Goal: Information Seeking & Learning: Learn about a topic

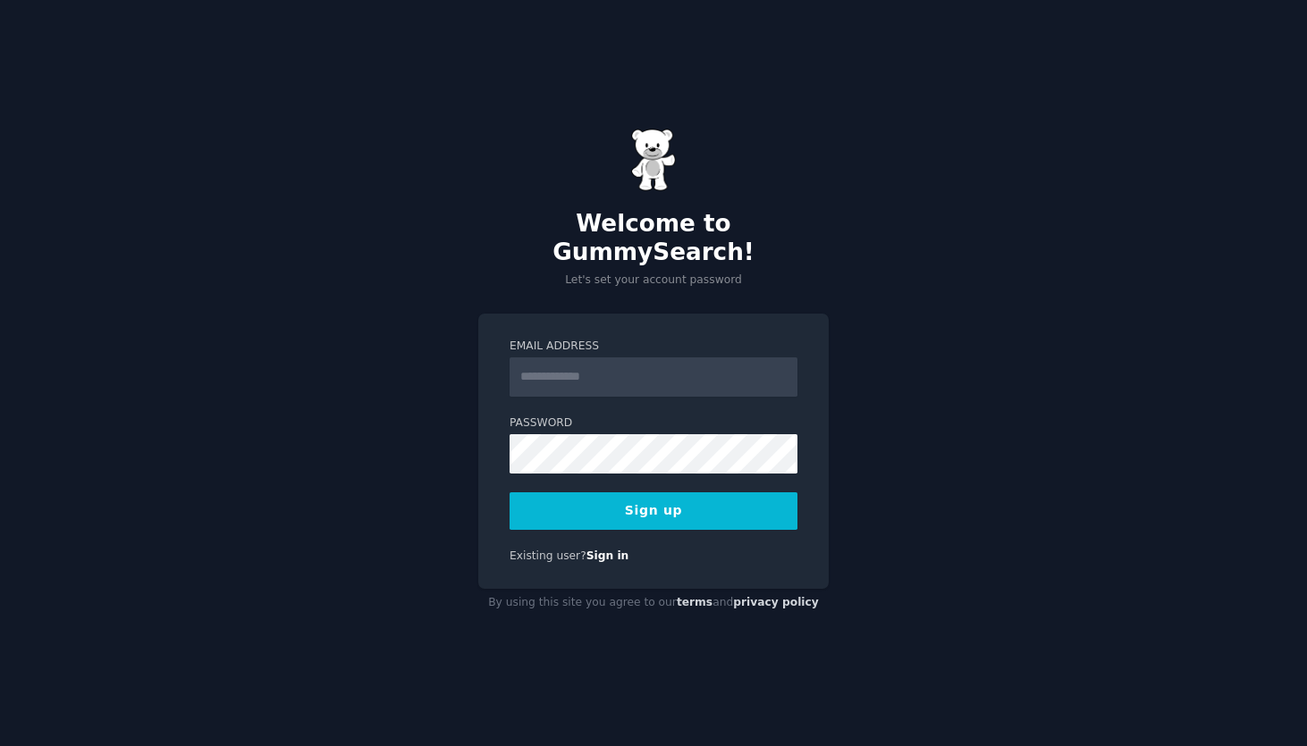
click at [583, 357] on input "Email Address" at bounding box center [653, 376] width 288 height 39
type input "**********"
click at [660, 495] on button "Sign up" at bounding box center [653, 511] width 288 height 38
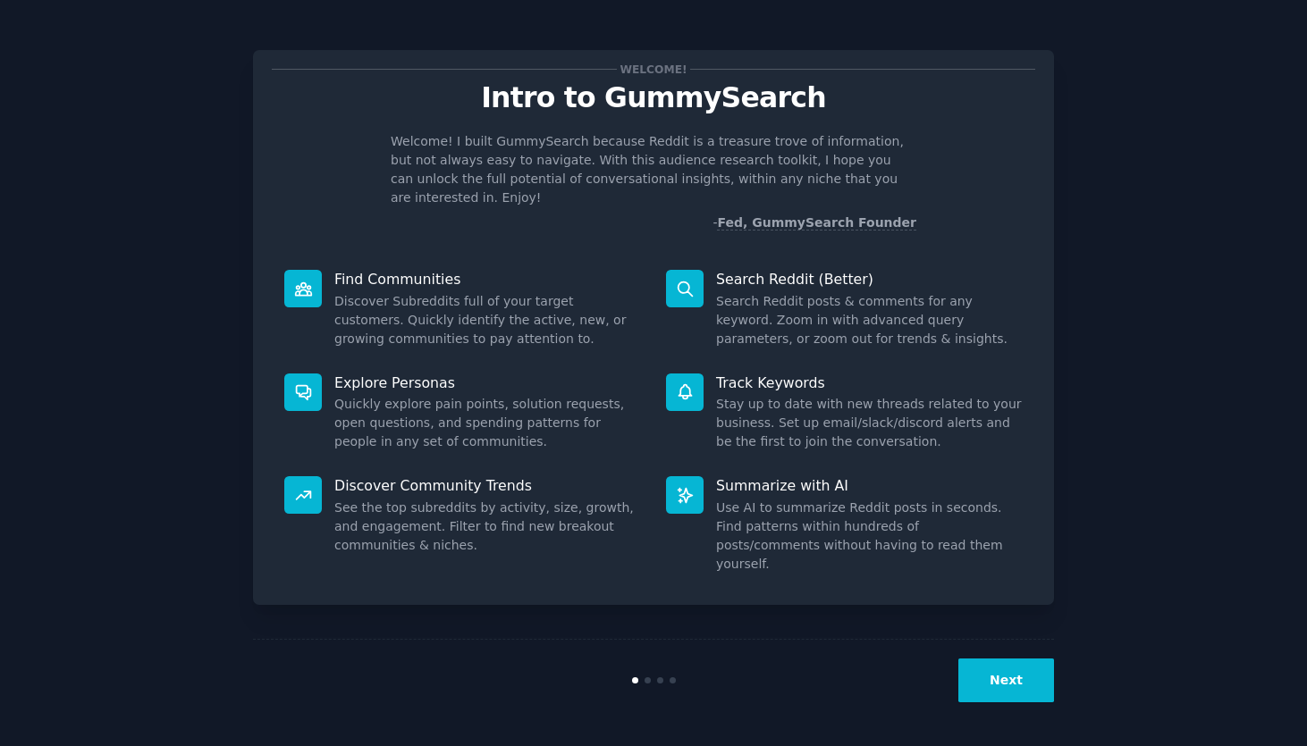
click at [1022, 690] on button "Next" at bounding box center [1006, 681] width 96 height 44
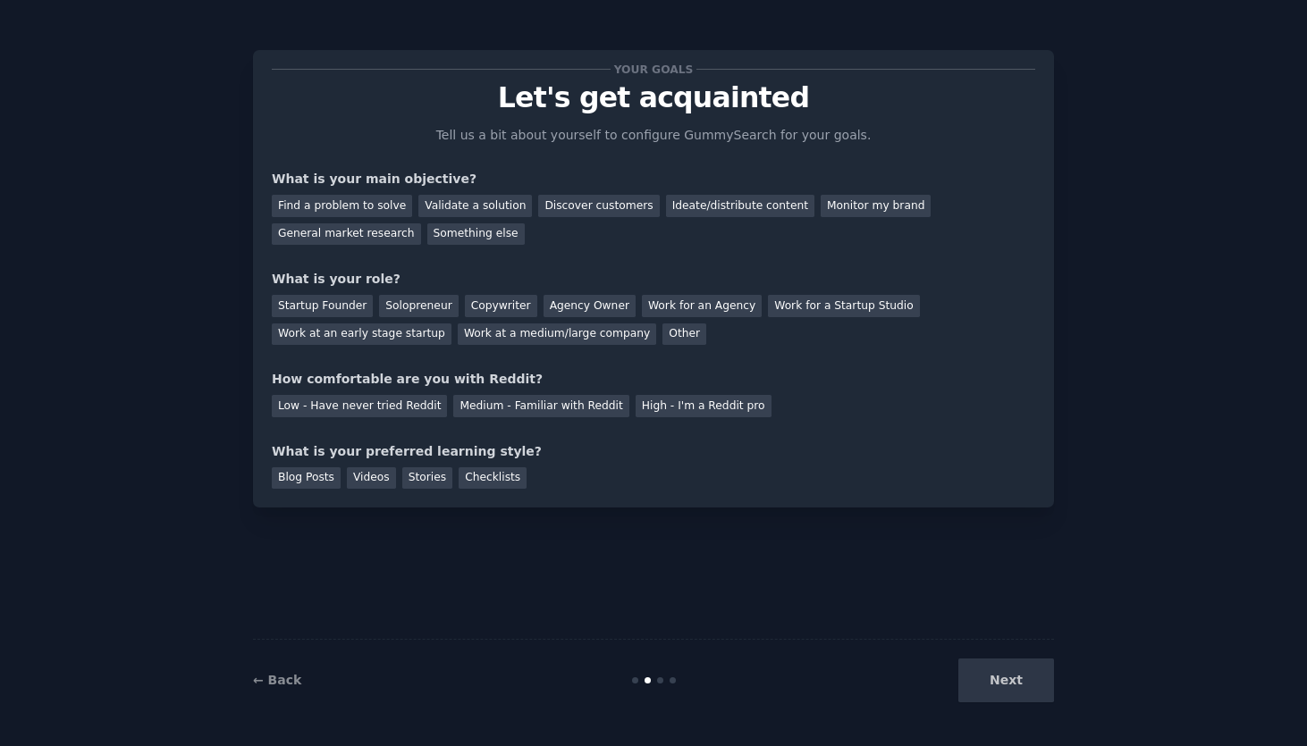
click at [1021, 690] on div "Next" at bounding box center [919, 681] width 267 height 44
click at [1007, 682] on div "Next" at bounding box center [919, 681] width 267 height 44
click at [367, 207] on div "Find a problem to solve" at bounding box center [342, 206] width 140 height 22
click at [458, 206] on div "Validate a solution" at bounding box center [474, 206] width 113 height 22
click at [333, 190] on div "Find a problem to solve Validate a solution Discover customers Ideate/distribut…" at bounding box center [653, 217] width 763 height 56
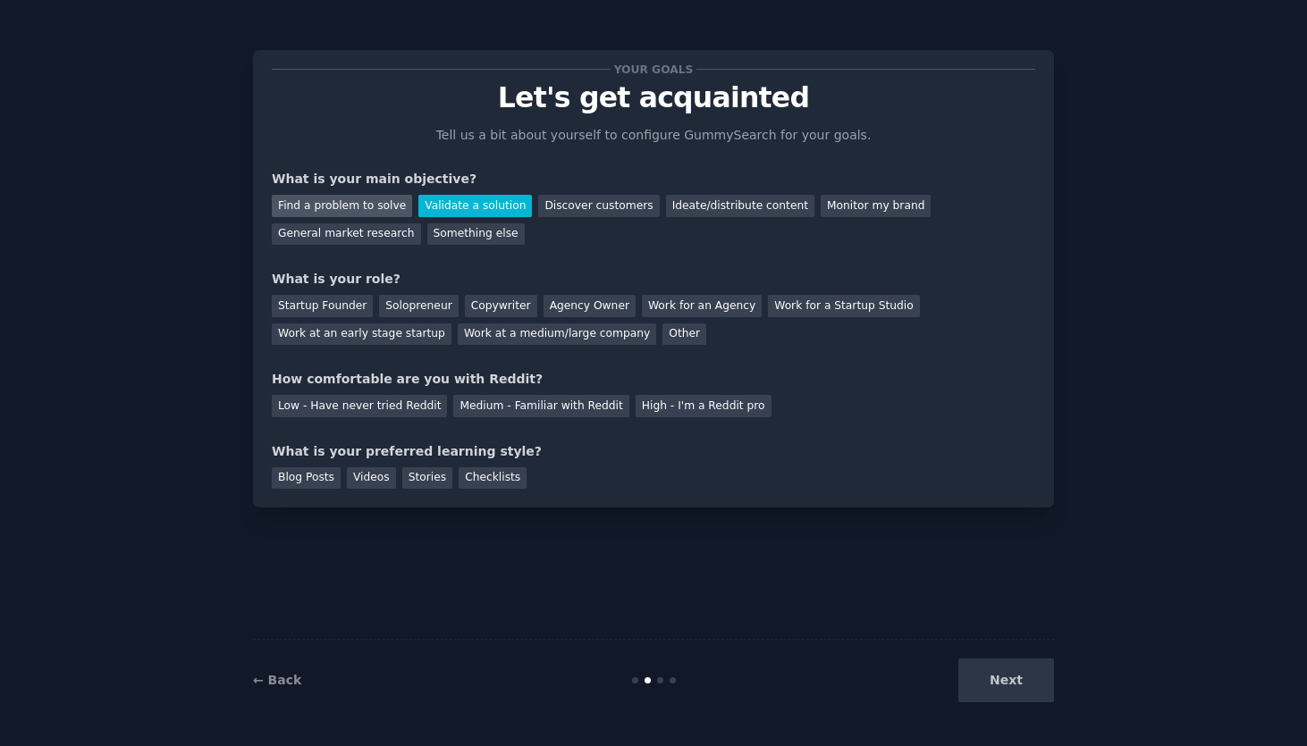
click at [335, 207] on div "Find a problem to solve" at bounding box center [342, 206] width 140 height 22
click at [349, 311] on div "Startup Founder" at bounding box center [322, 306] width 101 height 22
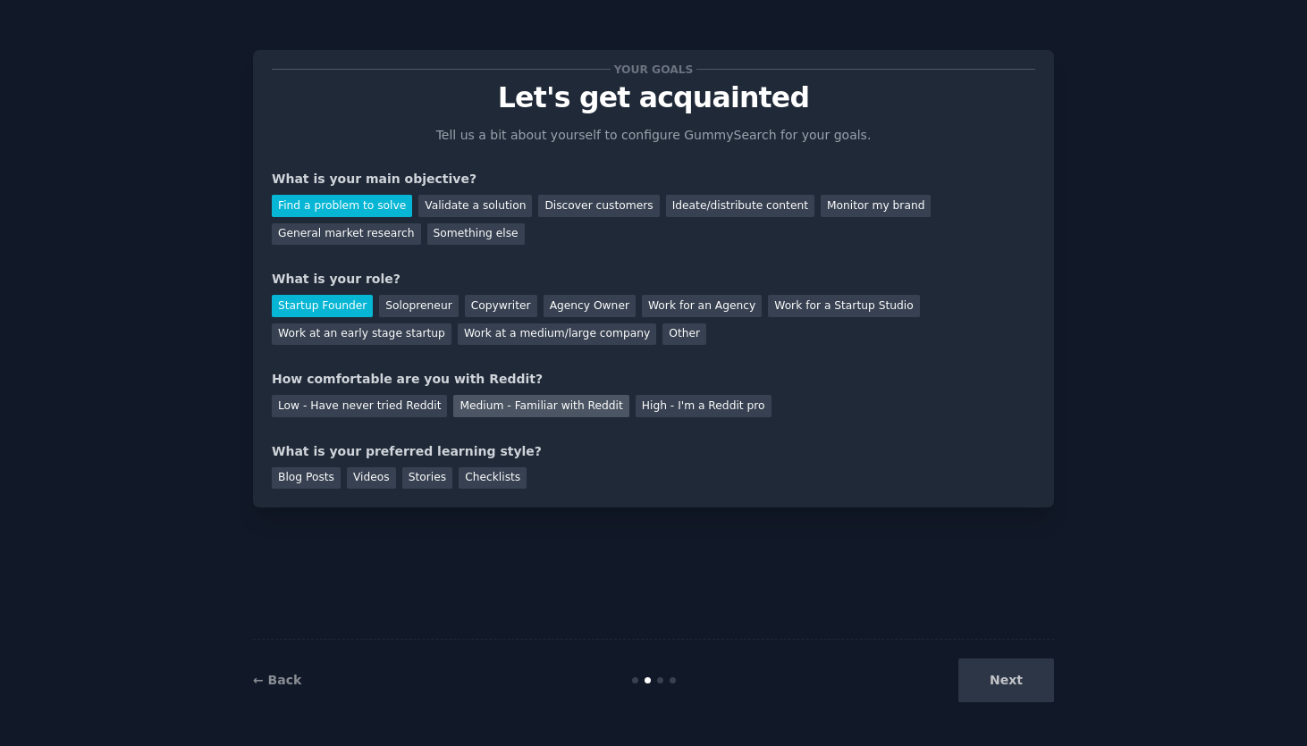
click at [550, 404] on div "Medium - Familiar with Reddit" at bounding box center [540, 406] width 175 height 22
click at [493, 481] on div "Checklists" at bounding box center [492, 478] width 68 height 22
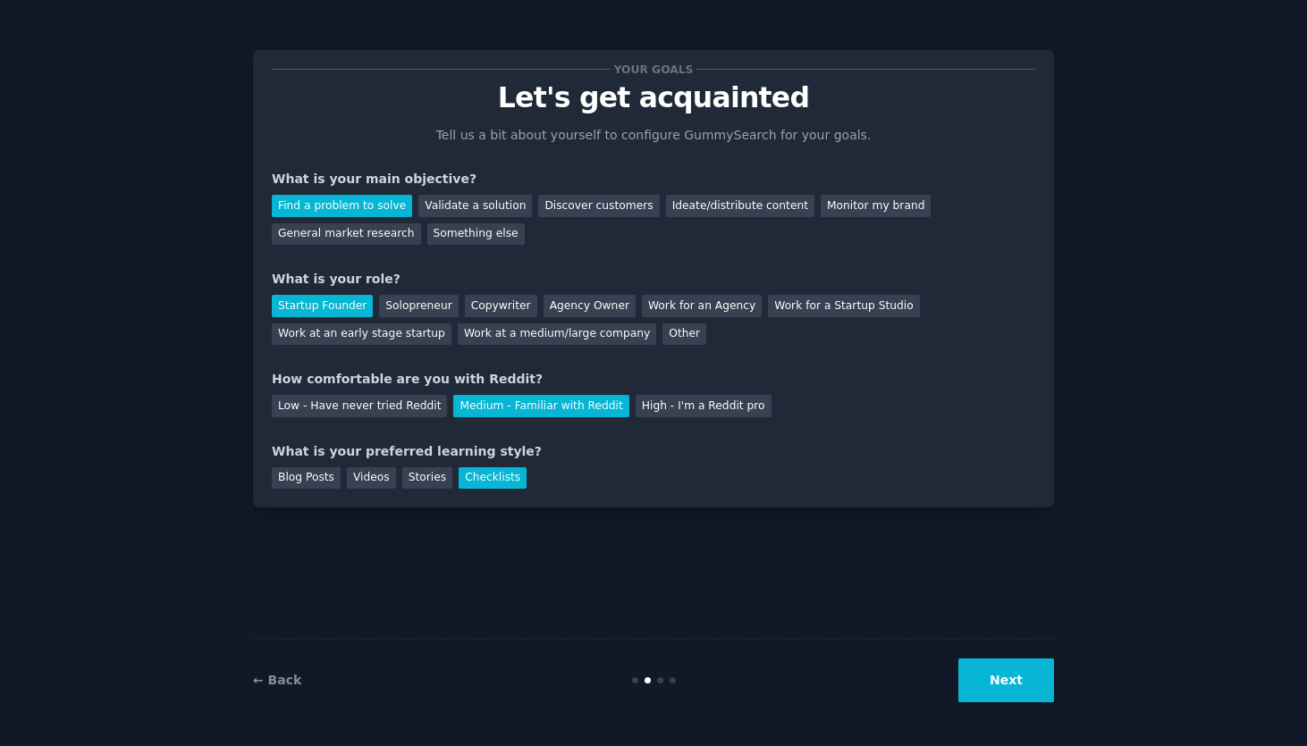
click at [997, 680] on button "Next" at bounding box center [1006, 681] width 96 height 44
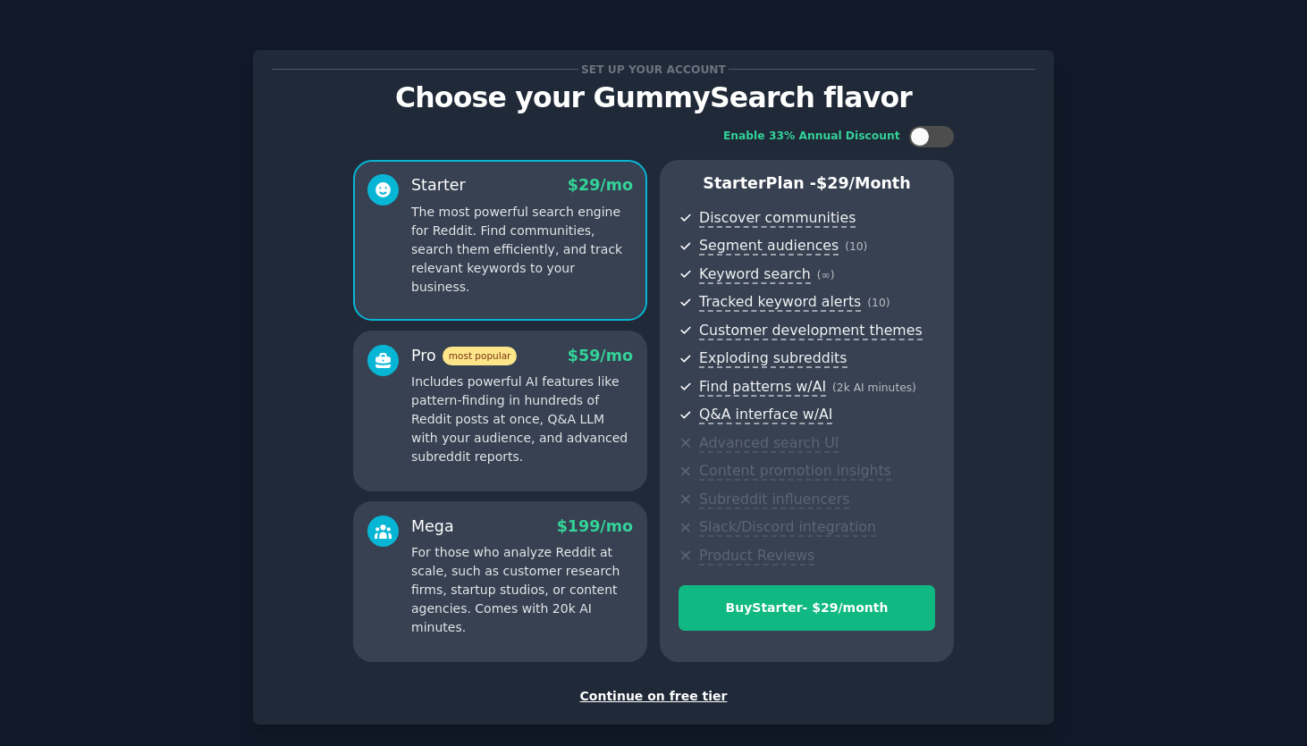
click at [646, 698] on div "Continue on free tier" at bounding box center [653, 696] width 763 height 19
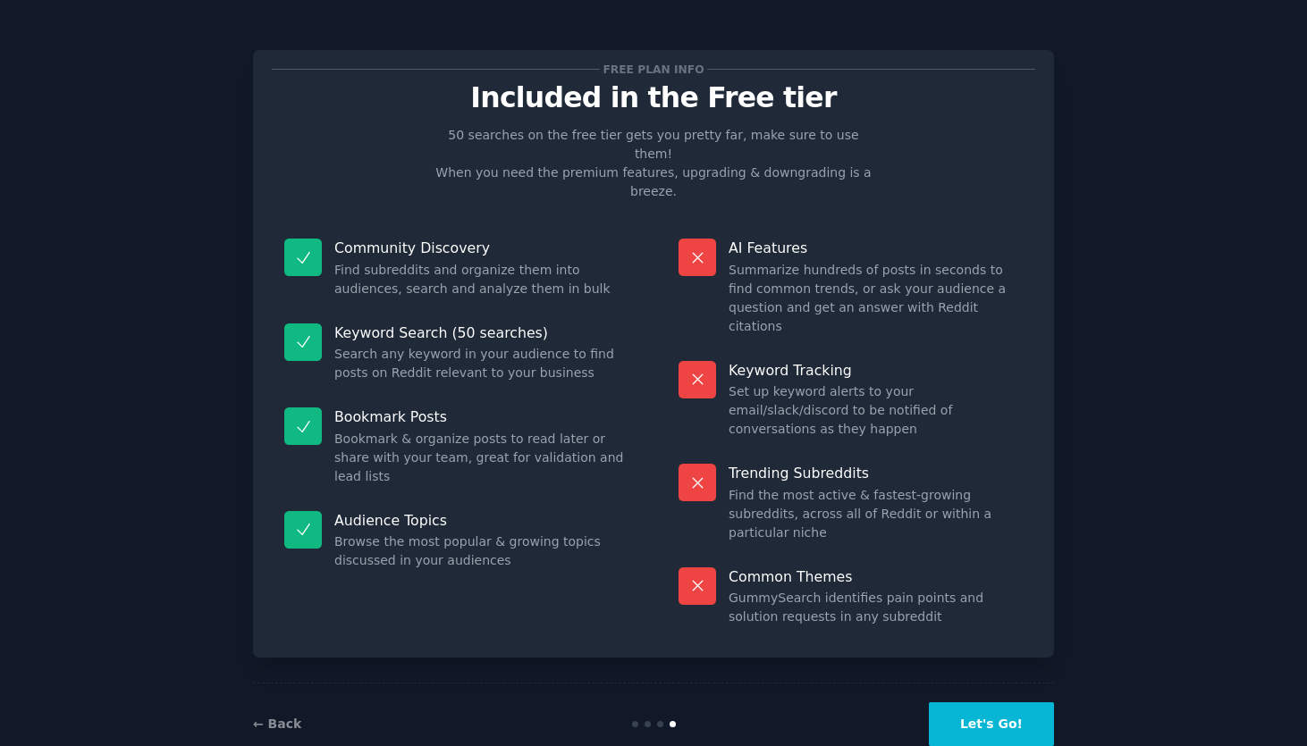
click at [993, 702] on button "Let's Go!" at bounding box center [990, 724] width 125 height 44
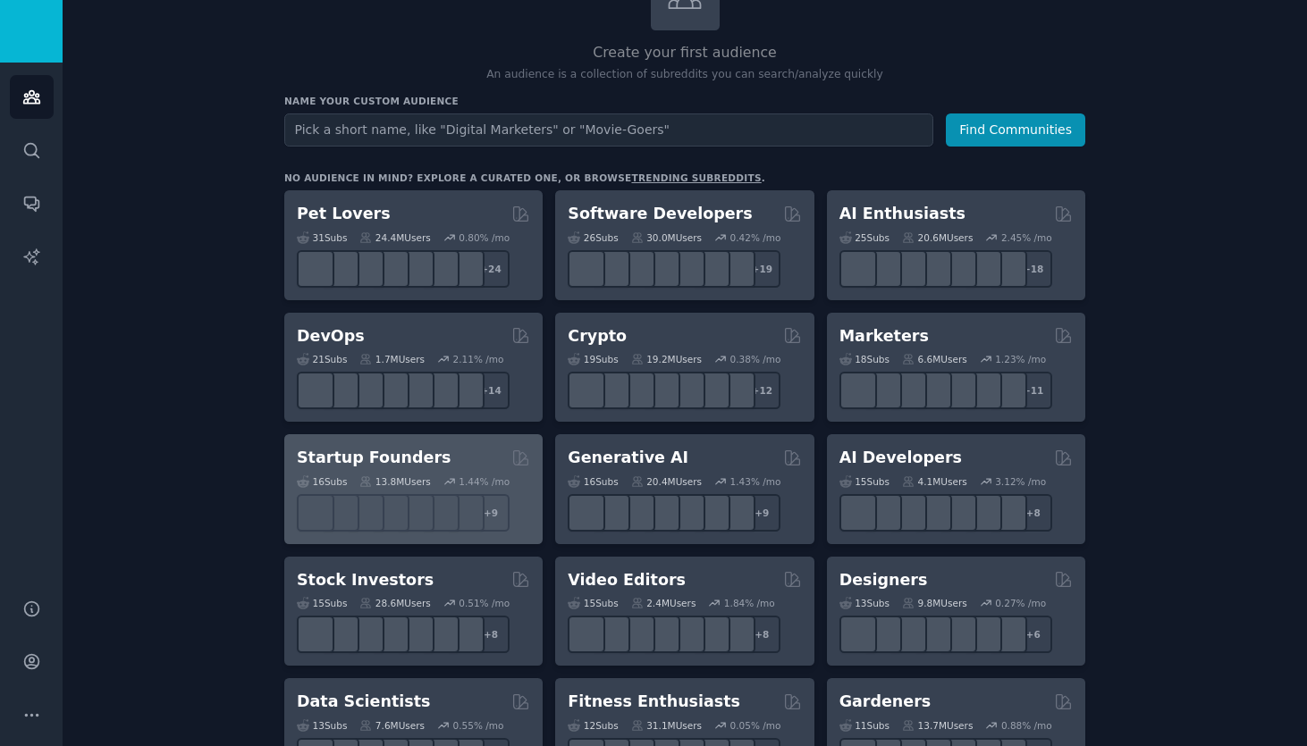
scroll to position [154, 0]
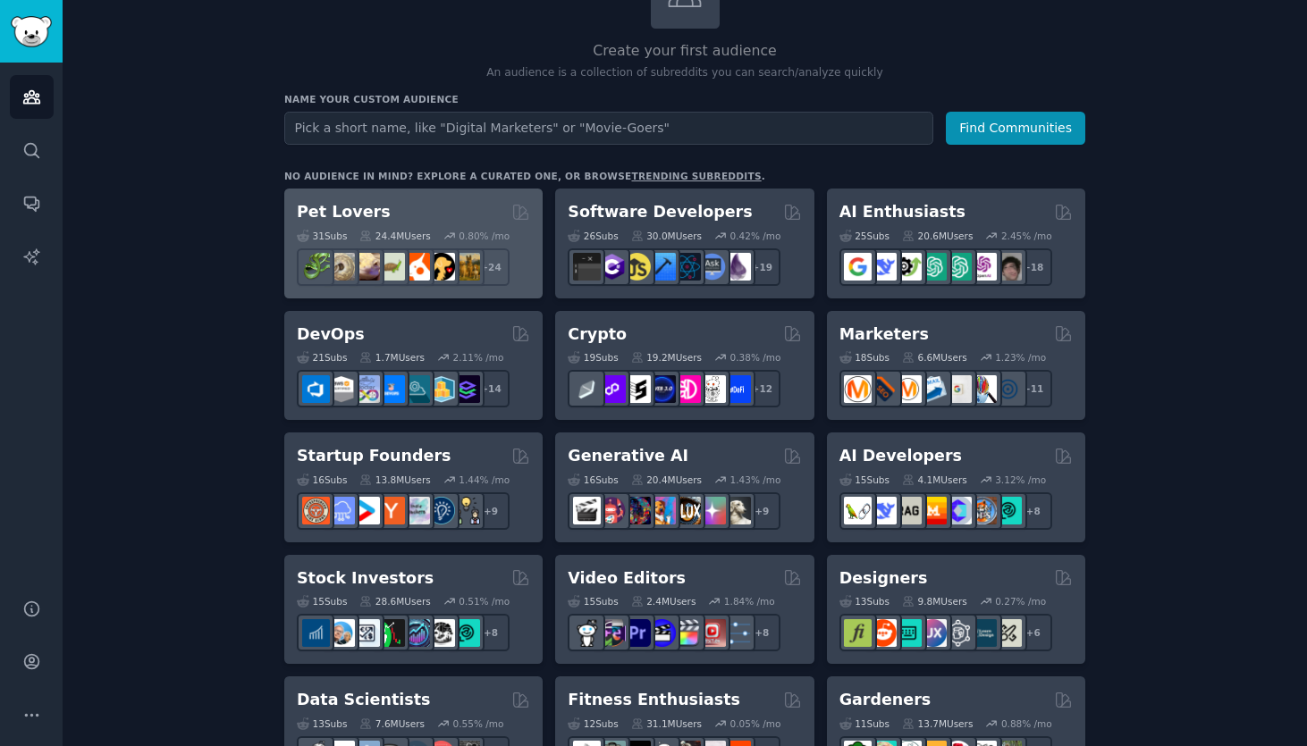
click at [437, 211] on div "Pet Lovers" at bounding box center [413, 212] width 233 height 22
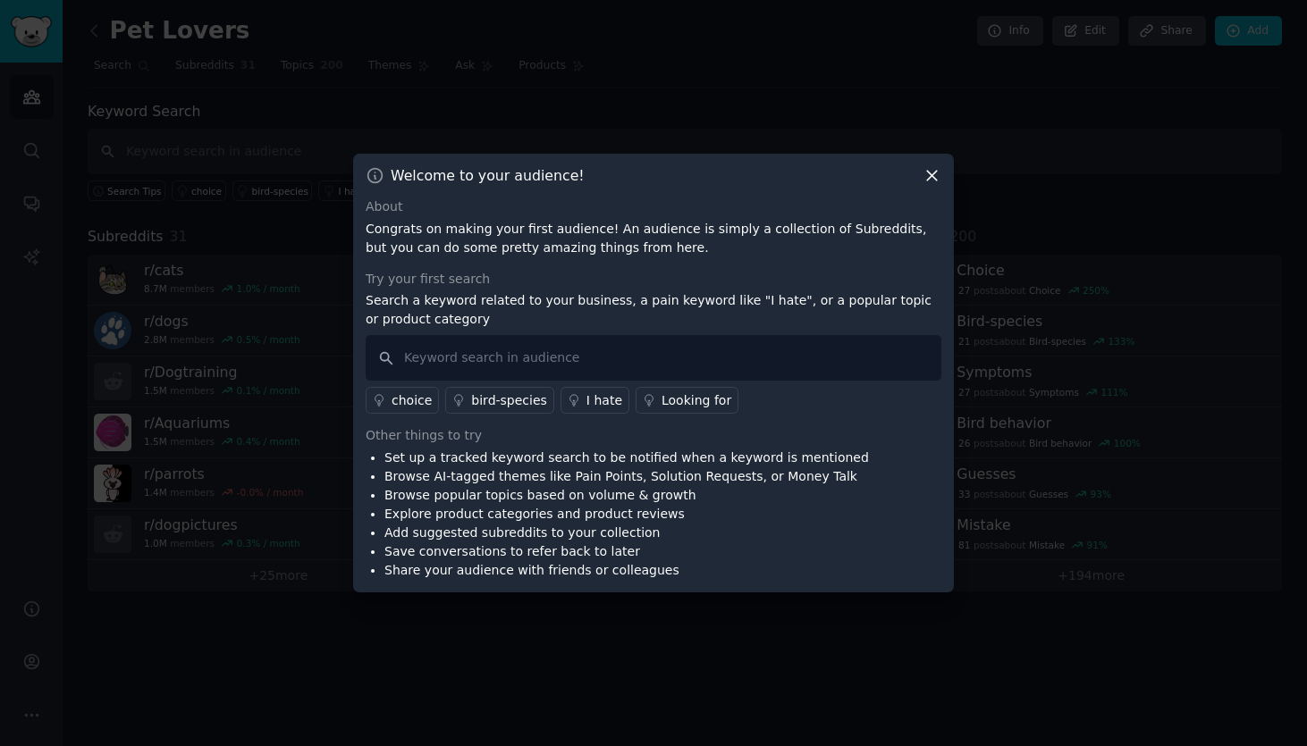
click at [929, 179] on icon at bounding box center [931, 175] width 19 height 19
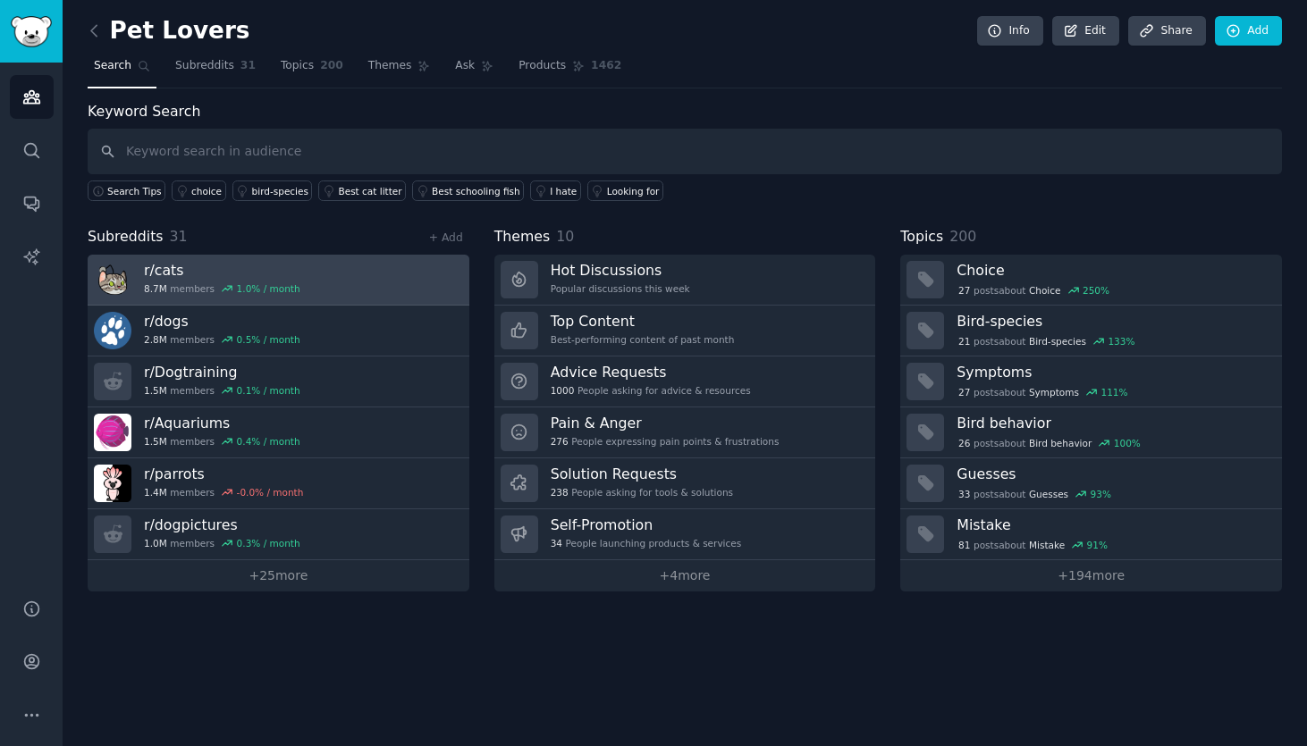
click at [323, 289] on link "r/ cats 8.7M members 1.0 % / month" at bounding box center [279, 280] width 382 height 51
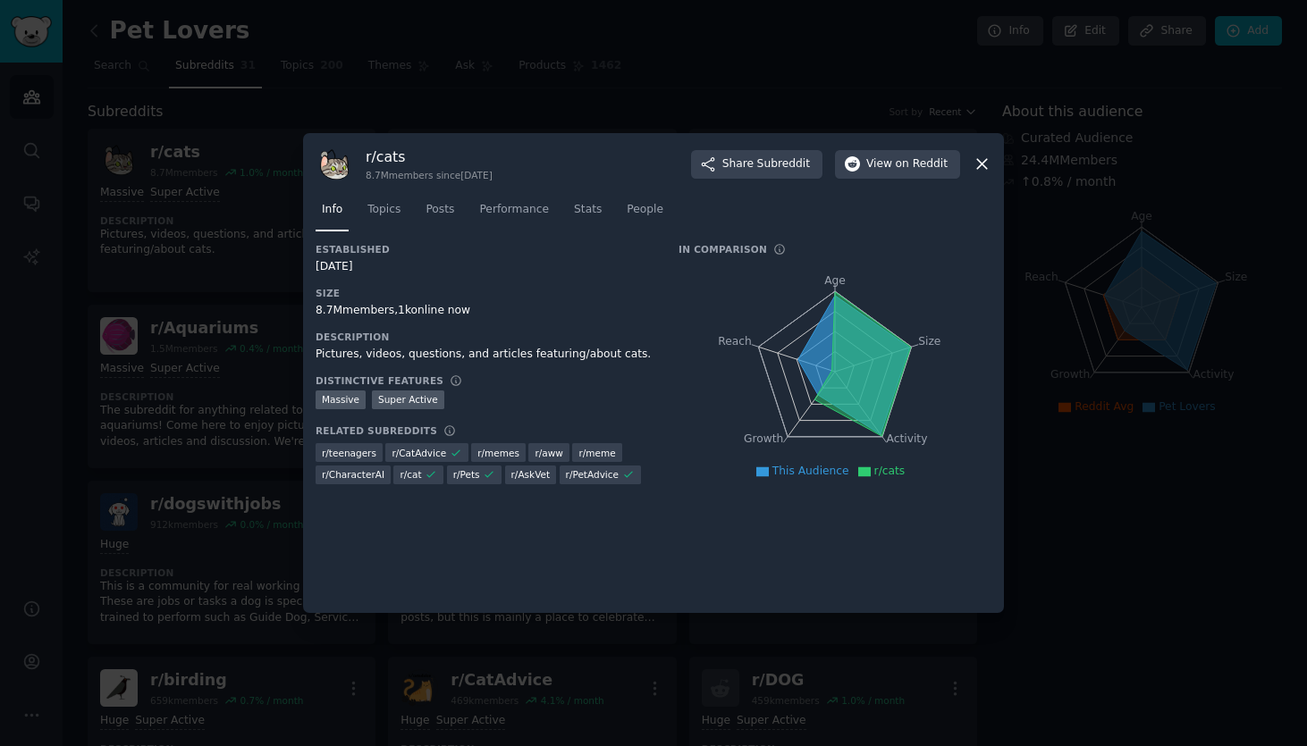
click at [976, 162] on icon at bounding box center [981, 164] width 19 height 19
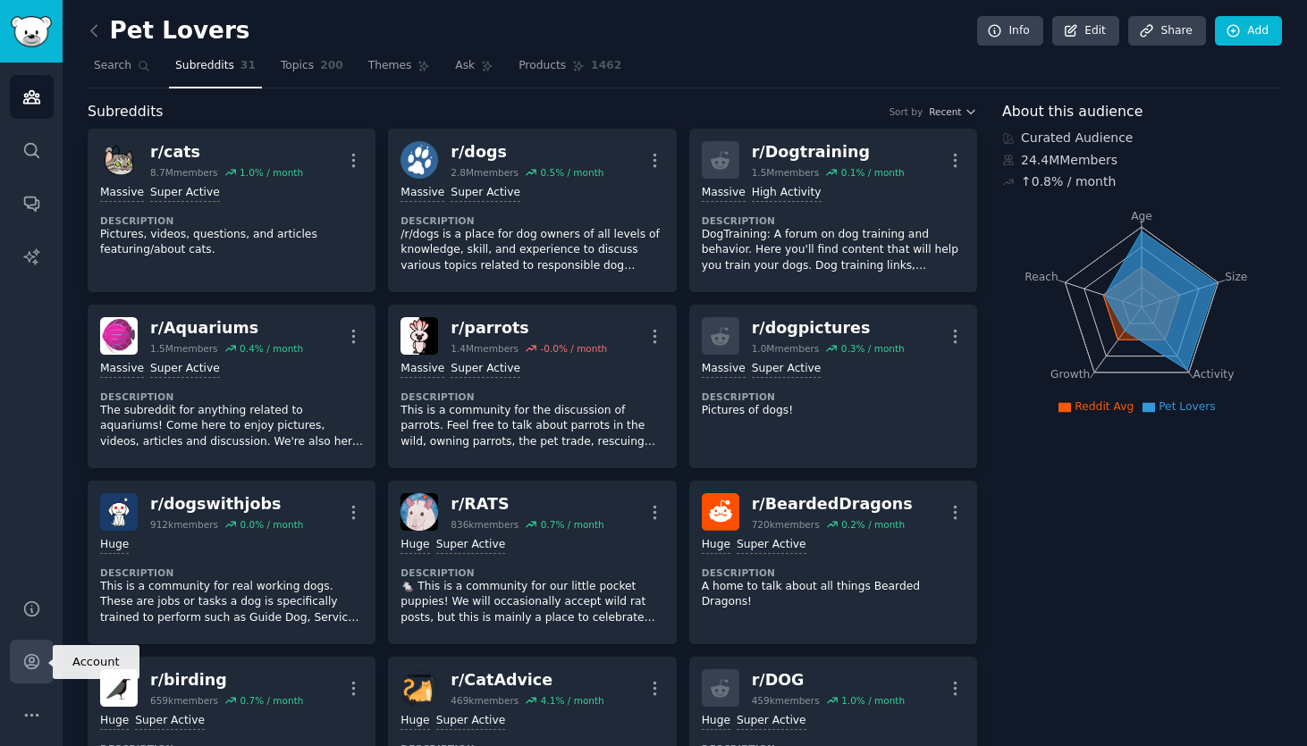
click at [25, 663] on icon "Sidebar" at bounding box center [31, 661] width 19 height 19
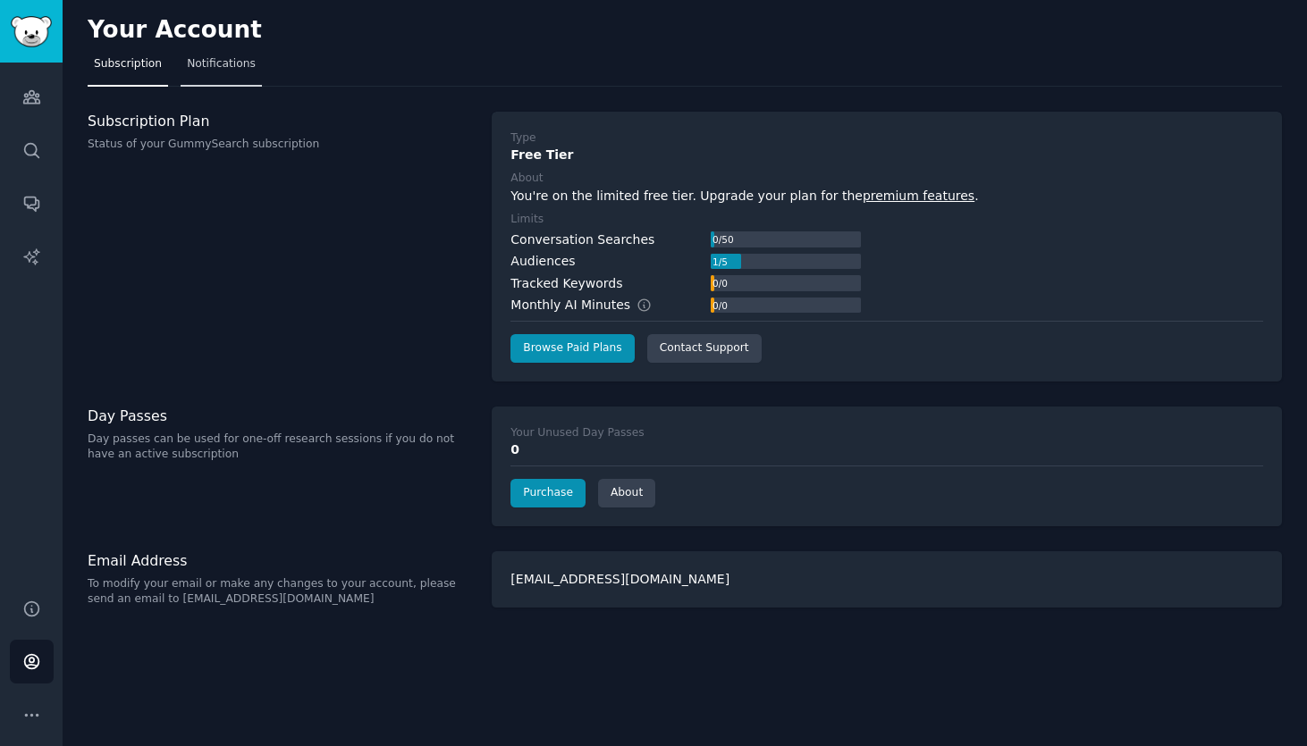
click at [221, 61] on span "Notifications" at bounding box center [221, 64] width 69 height 16
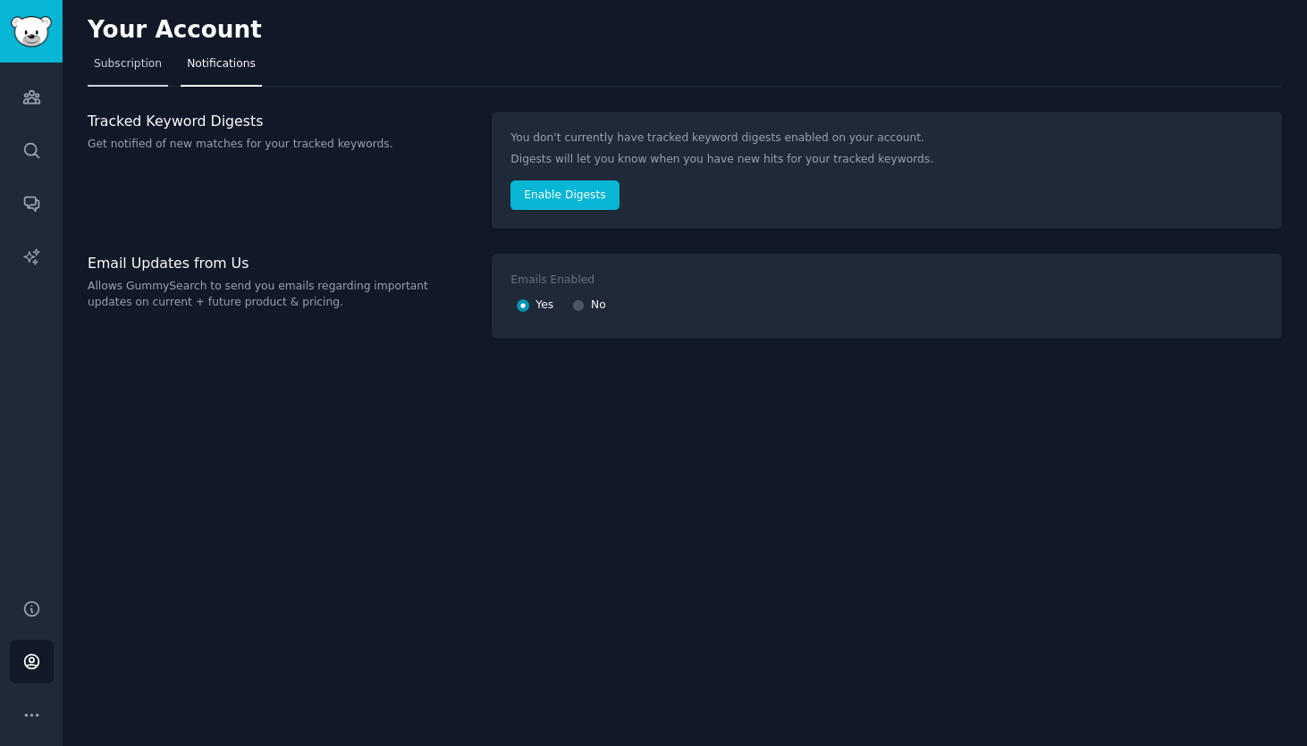
click at [146, 75] on link "Subscription" at bounding box center [128, 68] width 80 height 37
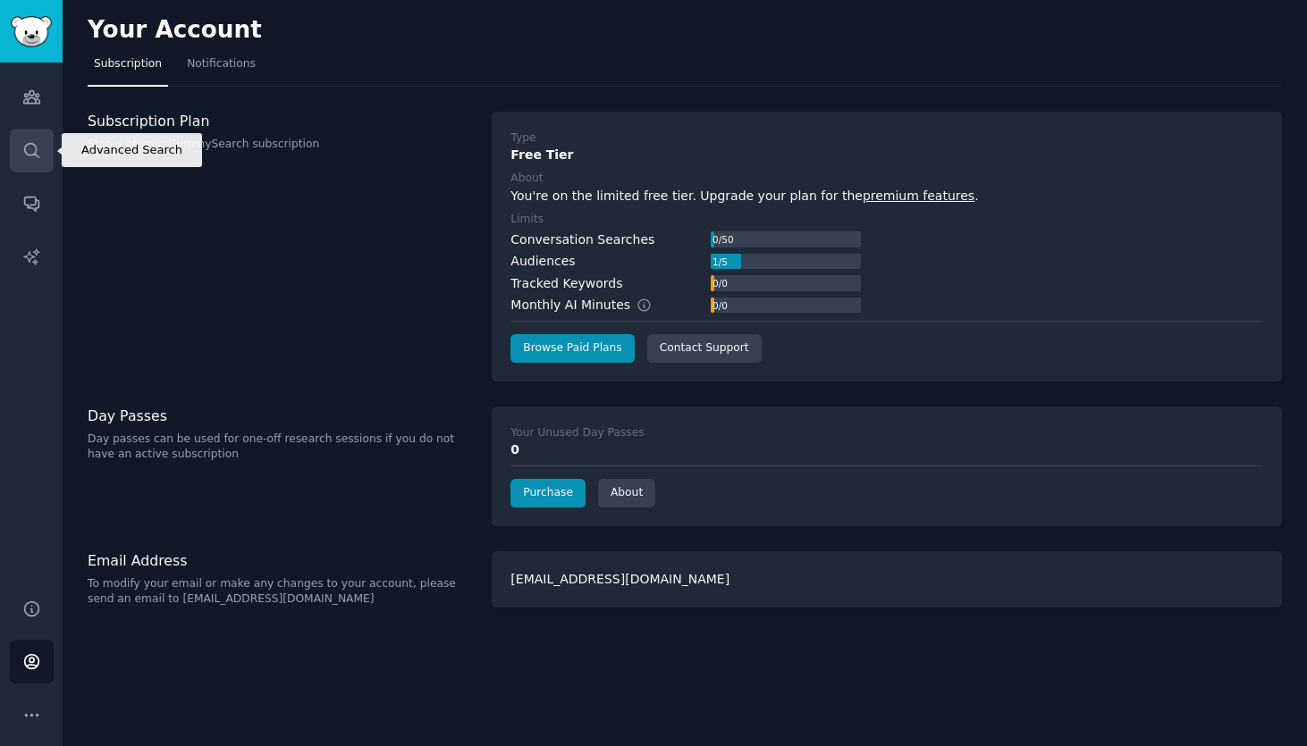
click at [34, 151] on icon "Sidebar" at bounding box center [31, 150] width 19 height 19
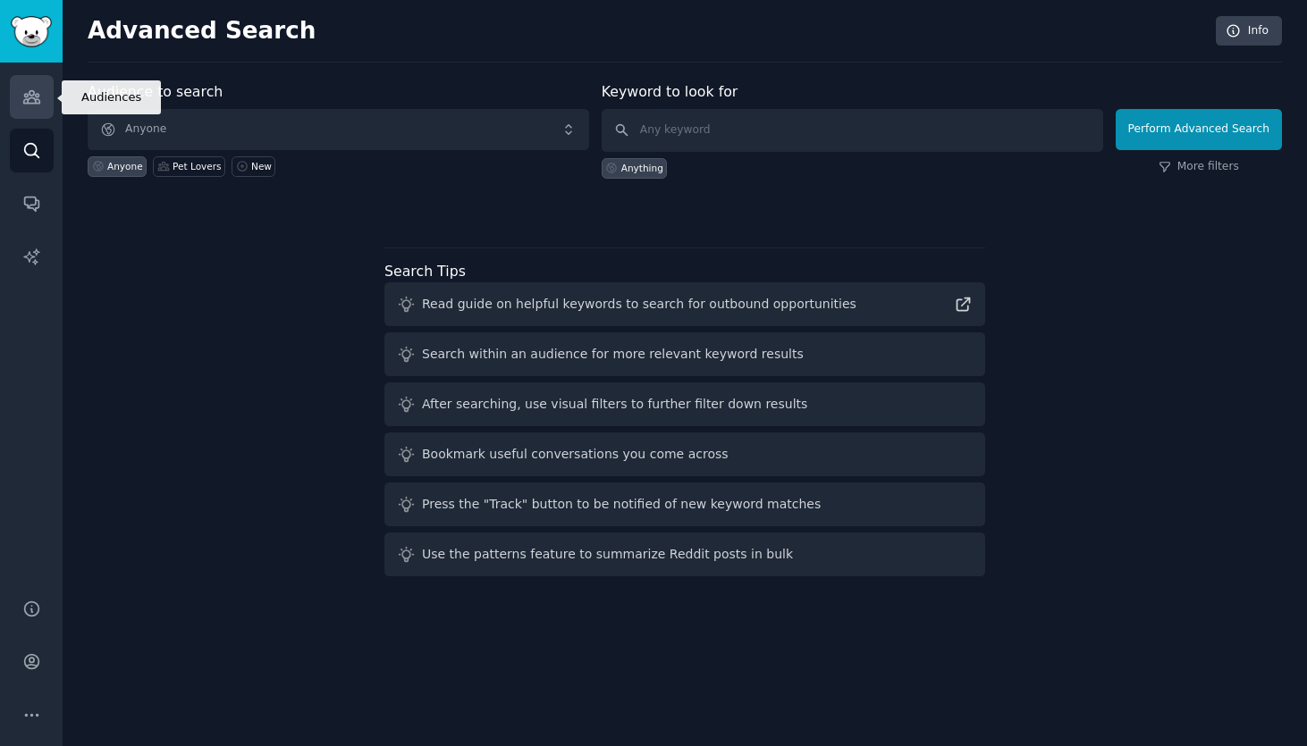
click at [31, 103] on icon "Sidebar" at bounding box center [31, 97] width 16 height 13
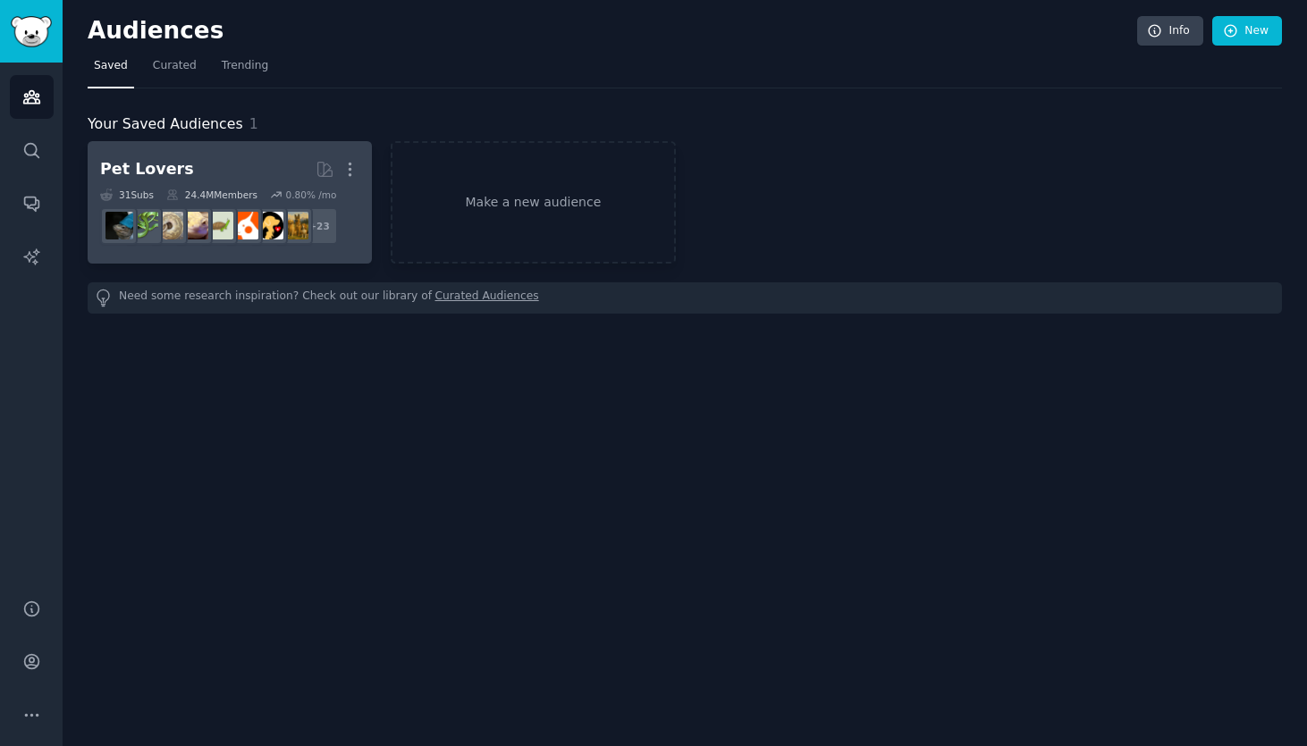
click at [179, 155] on h2 "Pet Lovers More" at bounding box center [229, 169] width 259 height 31
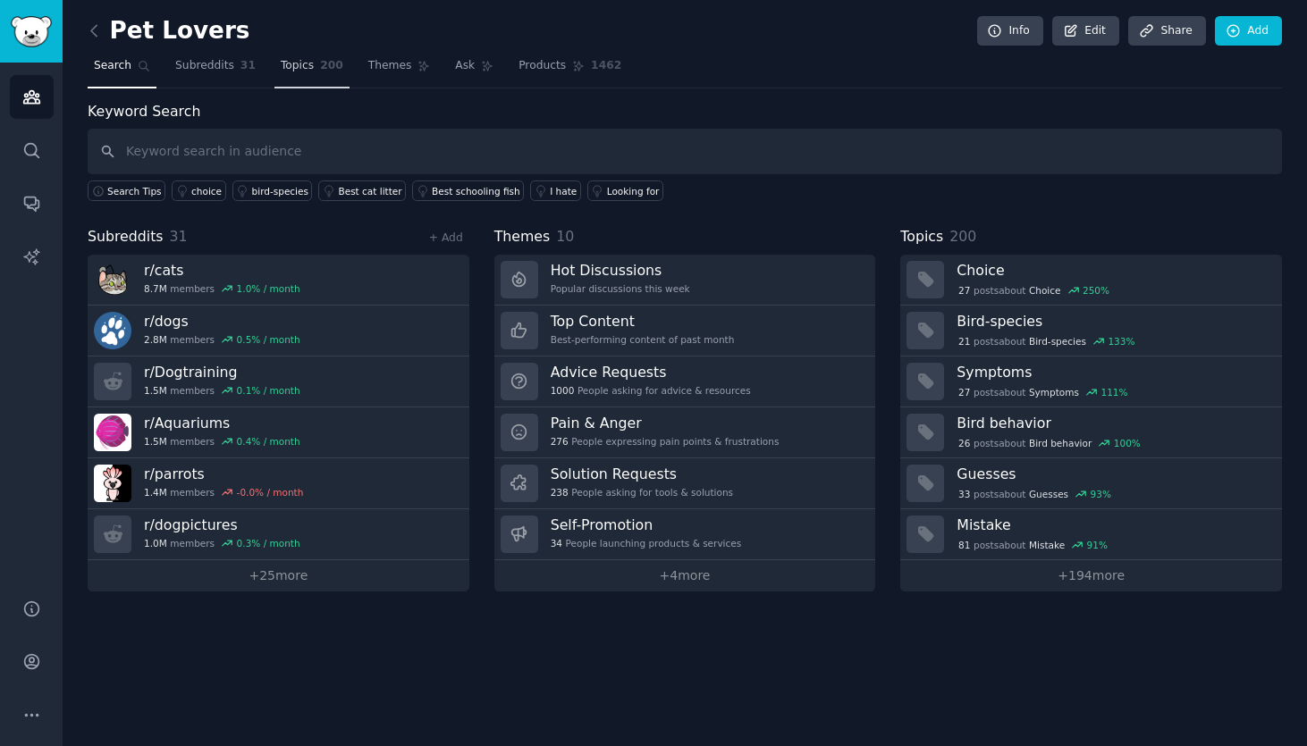
click at [304, 63] on span "Topics" at bounding box center [297, 66] width 33 height 16
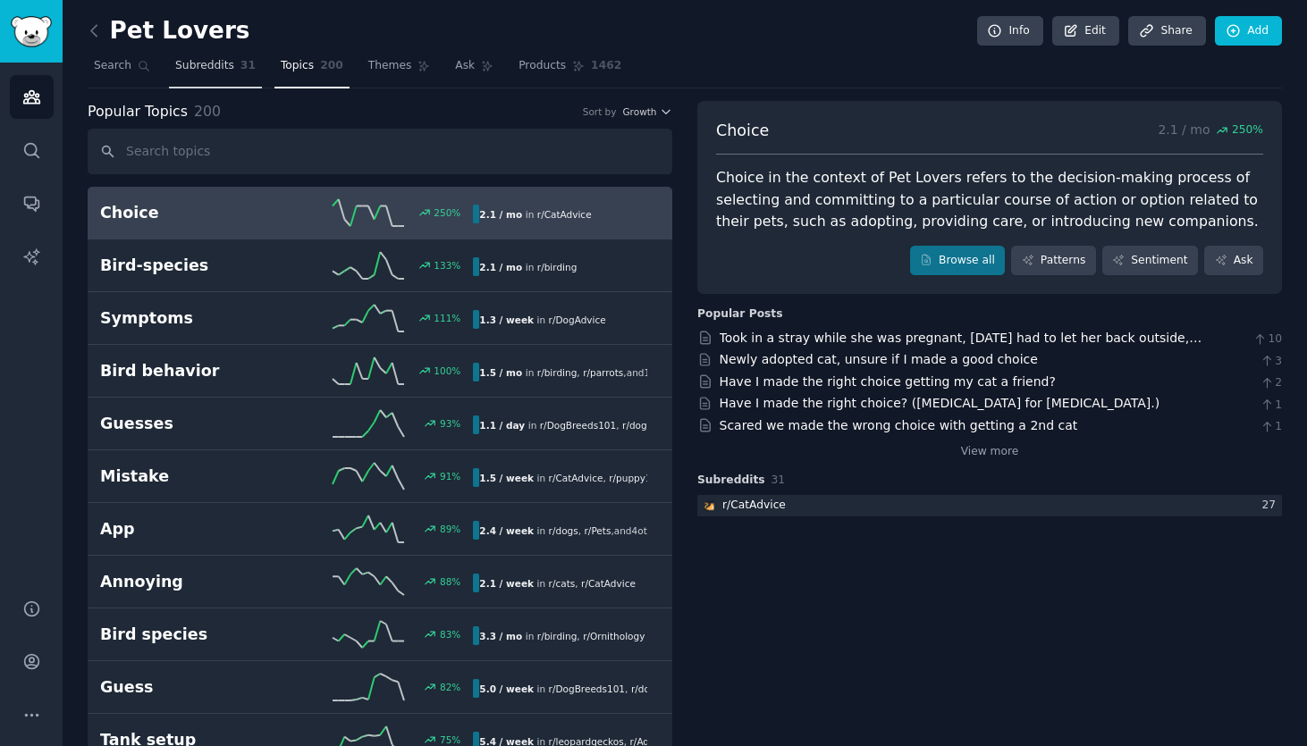
click at [216, 67] on span "Subreddits" at bounding box center [204, 66] width 59 height 16
